Goal: Transaction & Acquisition: Purchase product/service

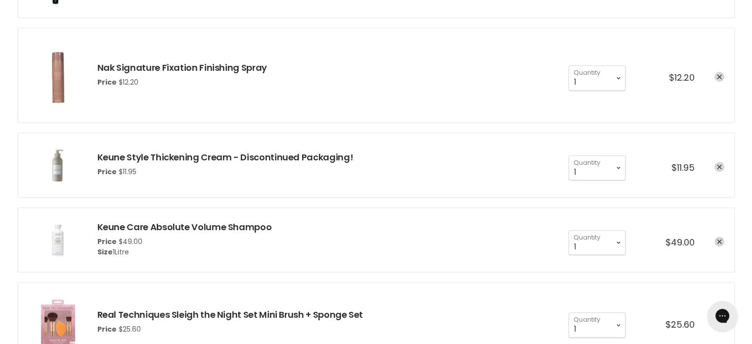
scroll to position [841, 0]
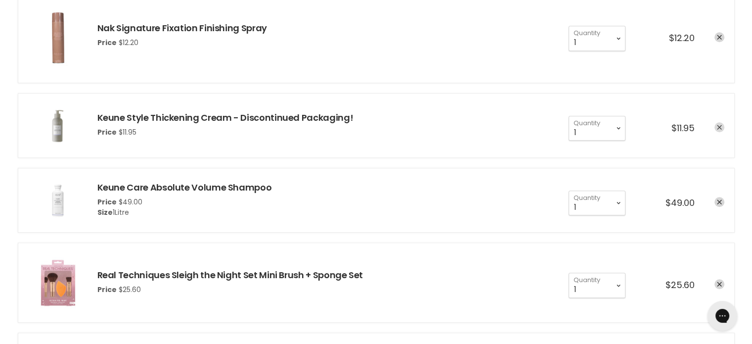
click at [723, 127] on link "remove Keune Style Thickening Cream - Discontinued Packaging!" at bounding box center [720, 127] width 10 height 10
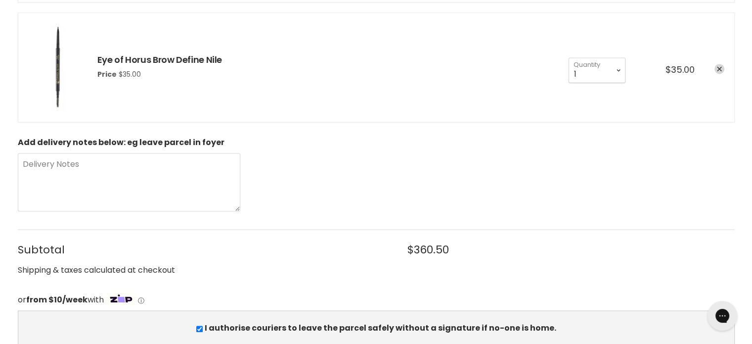
scroll to position [1533, 0]
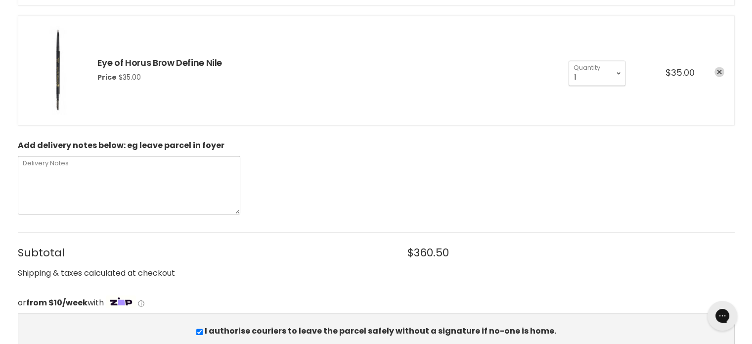
click at [43, 170] on textarea "Delivery Notes" at bounding box center [129, 185] width 223 height 58
click at [47, 172] on textarea "Delivery Notes" at bounding box center [129, 185] width 223 height 58
click at [222, 172] on textarea "Salon is closed this Monday 18th and Tuesday 19th" at bounding box center [129, 185] width 223 height 58
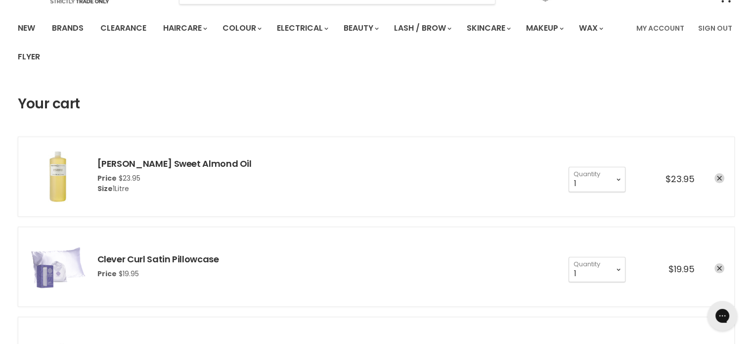
scroll to position [0, 0]
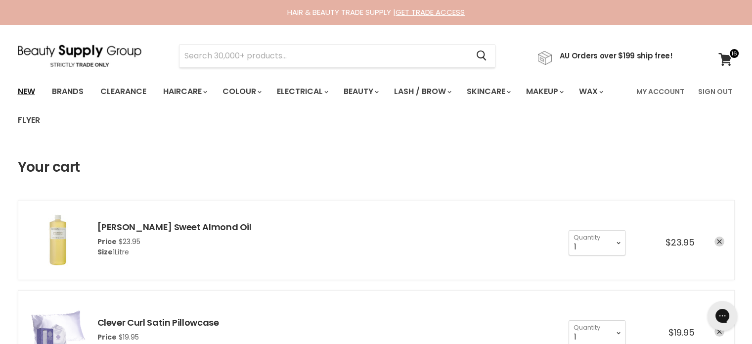
type textarea "Salon is closed this Monday 18th and Tuesday 19th."
click at [35, 90] on link "New" at bounding box center [26, 91] width 32 height 21
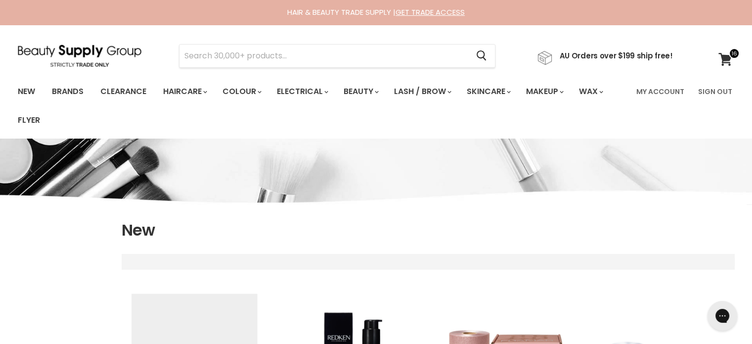
select select "created-descending"
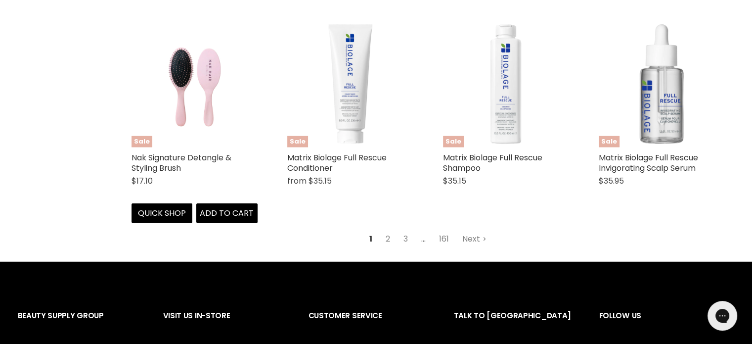
scroll to position [2572, 0]
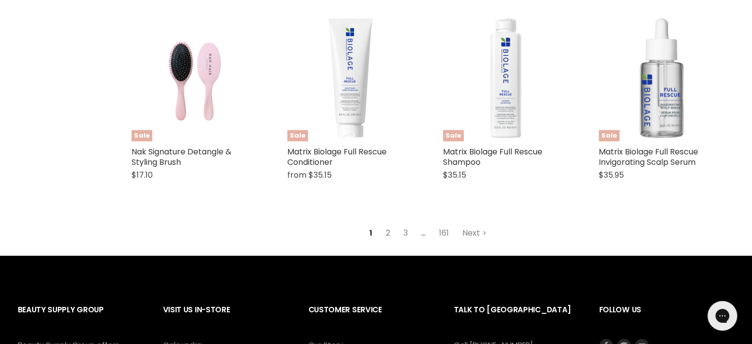
click at [384, 224] on link "2" at bounding box center [387, 233] width 15 height 18
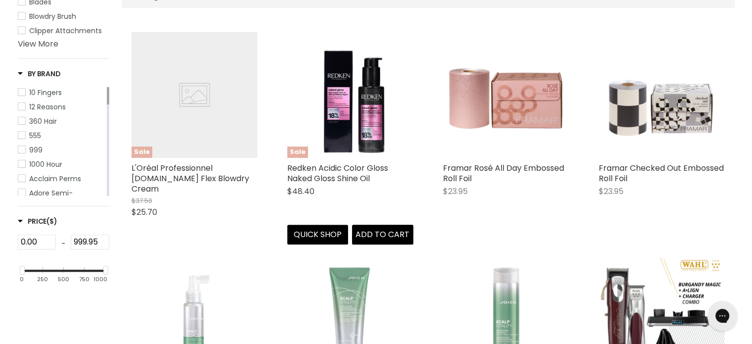
scroll to position [267, 0]
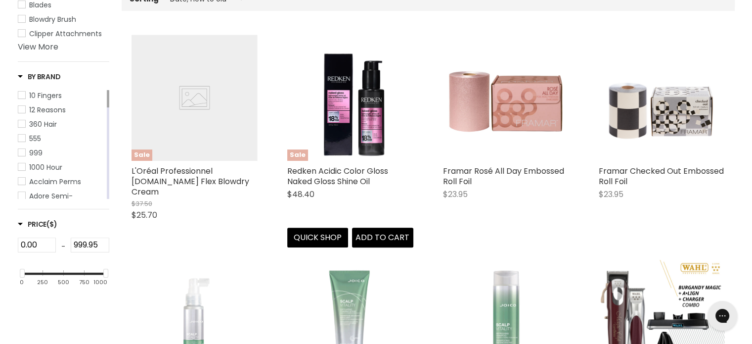
select select "created-descending"
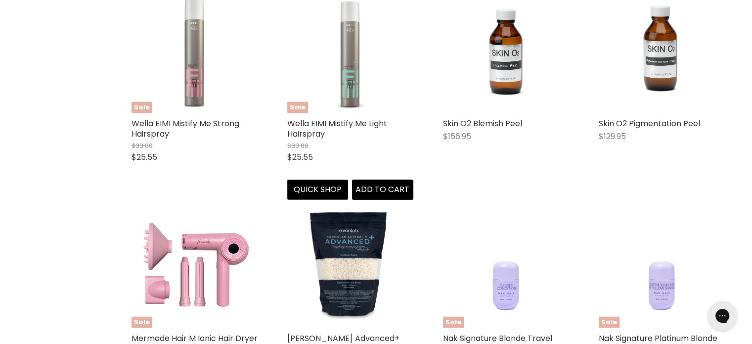
scroll to position [2444, 0]
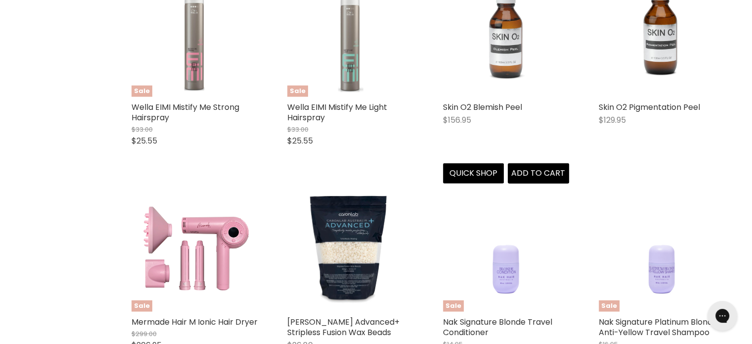
click at [505, 44] on img "Main content" at bounding box center [506, 34] width 126 height 126
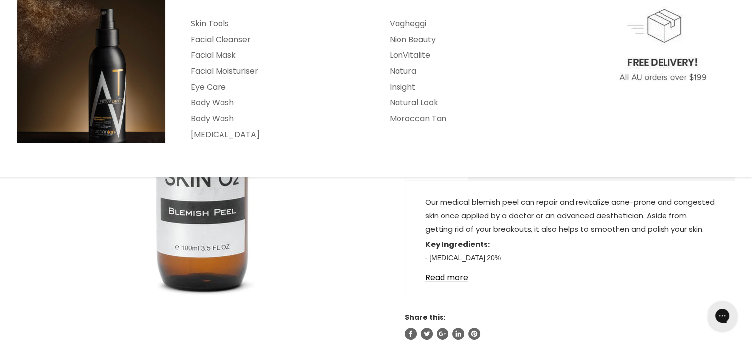
scroll to position [198, 0]
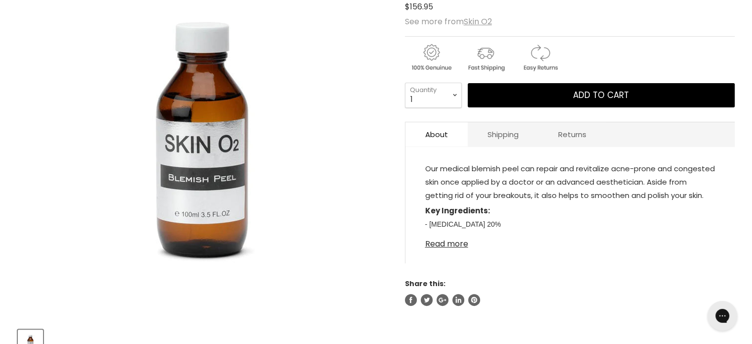
click at [457, 245] on link "Read more" at bounding box center [570, 240] width 290 height 15
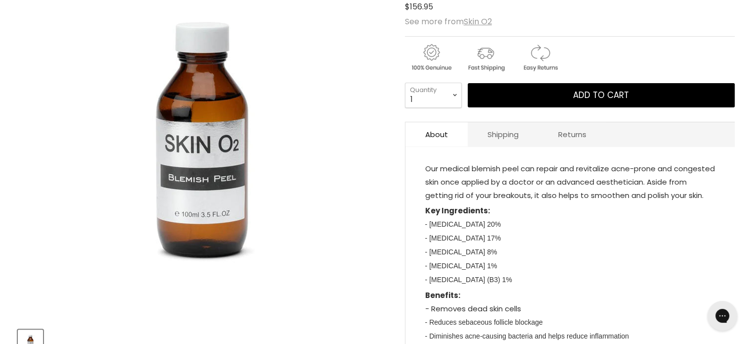
scroll to position [0, 0]
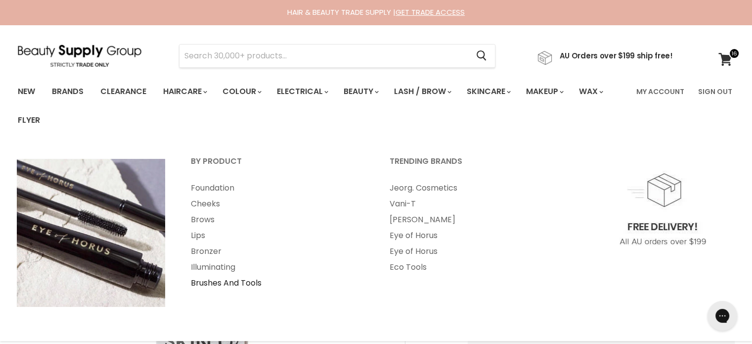
click at [243, 282] on link "Brushes And Tools" at bounding box center [277, 283] width 197 height 16
click at [229, 267] on link "Illuminating" at bounding box center [277, 267] width 197 height 16
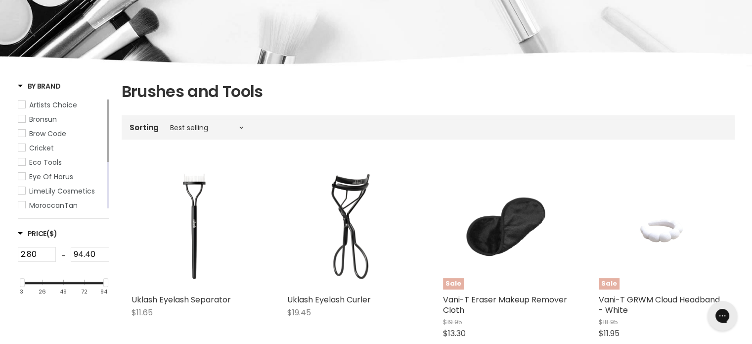
scroll to position [198, 0]
